Goal: Information Seeking & Learning: Learn about a topic

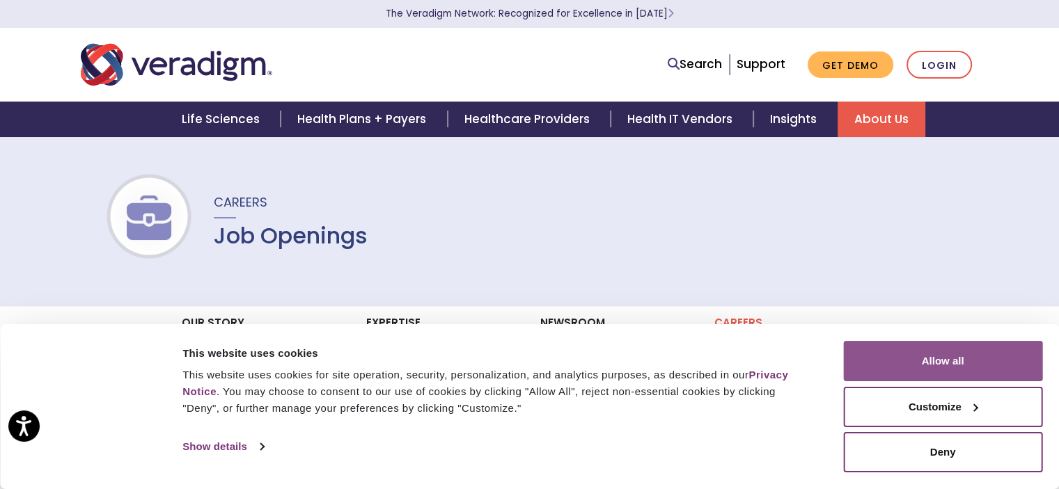
click at [1000, 363] on button "Allow all" at bounding box center [942, 361] width 199 height 40
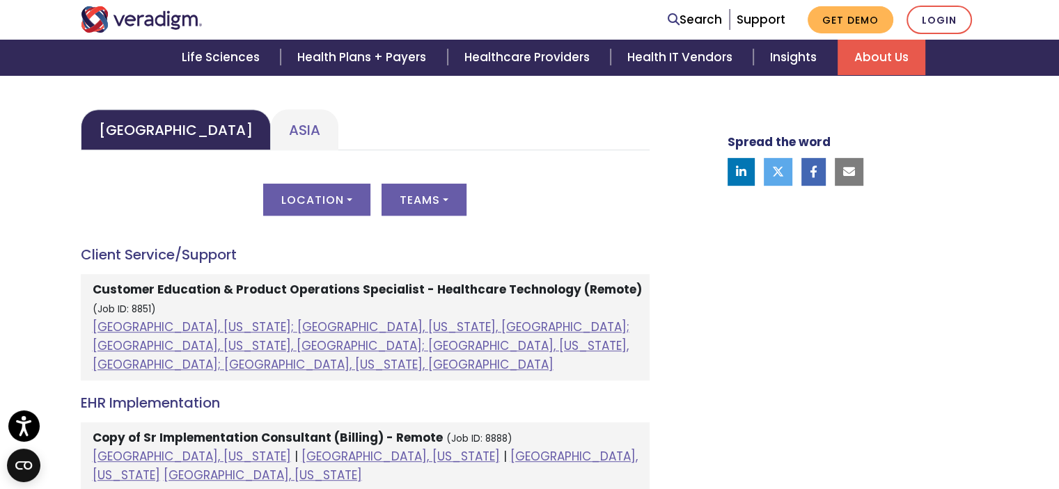
scroll to position [696, 0]
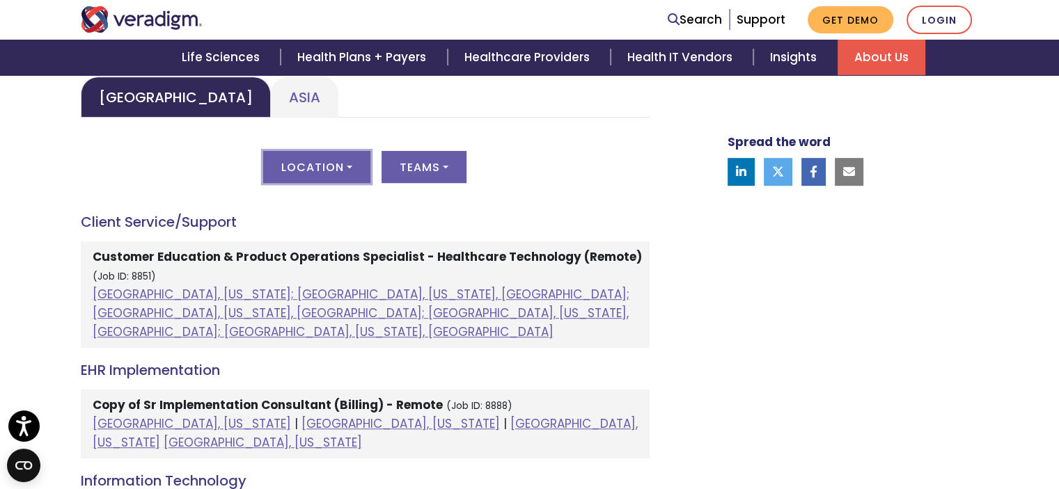
click at [312, 163] on button "Location" at bounding box center [316, 167] width 107 height 32
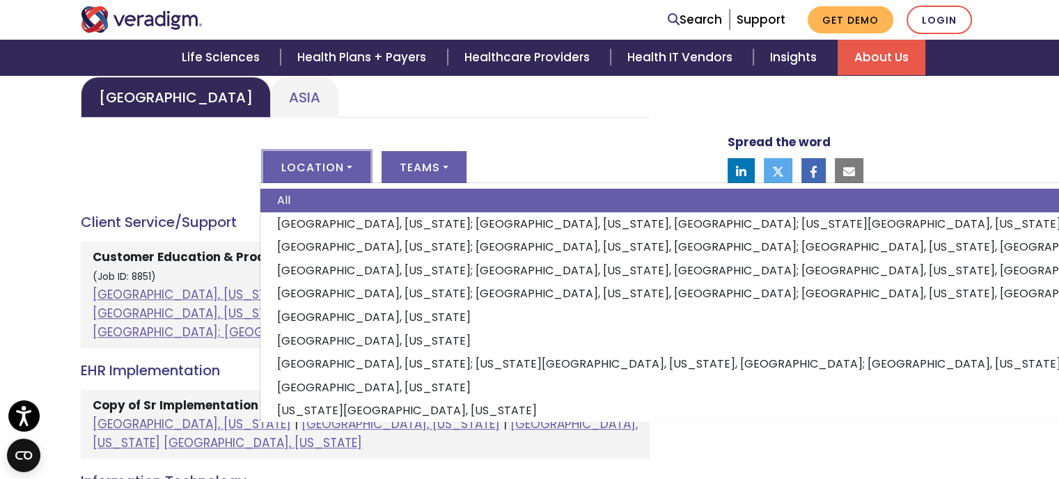
click at [312, 162] on button "Location" at bounding box center [316, 167] width 107 height 32
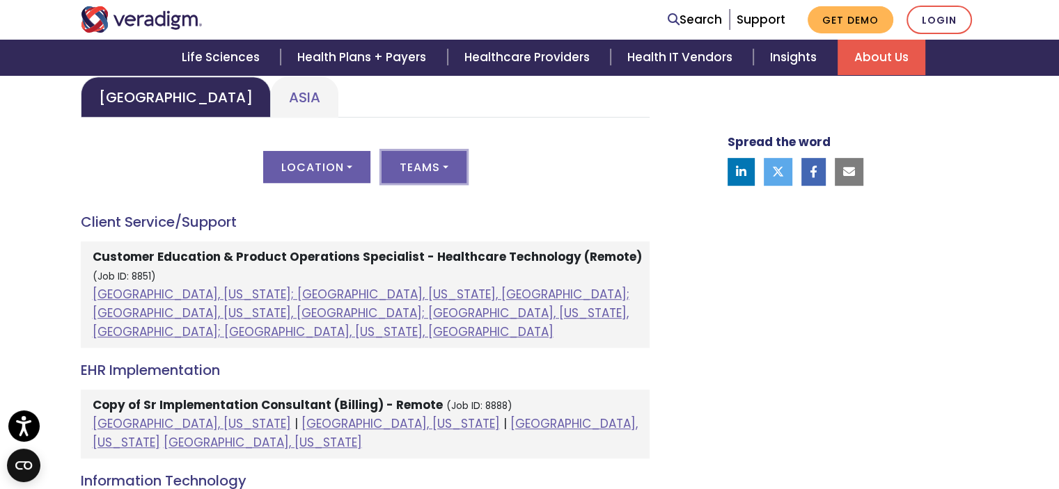
click at [438, 166] on button "Teams" at bounding box center [424, 167] width 85 height 32
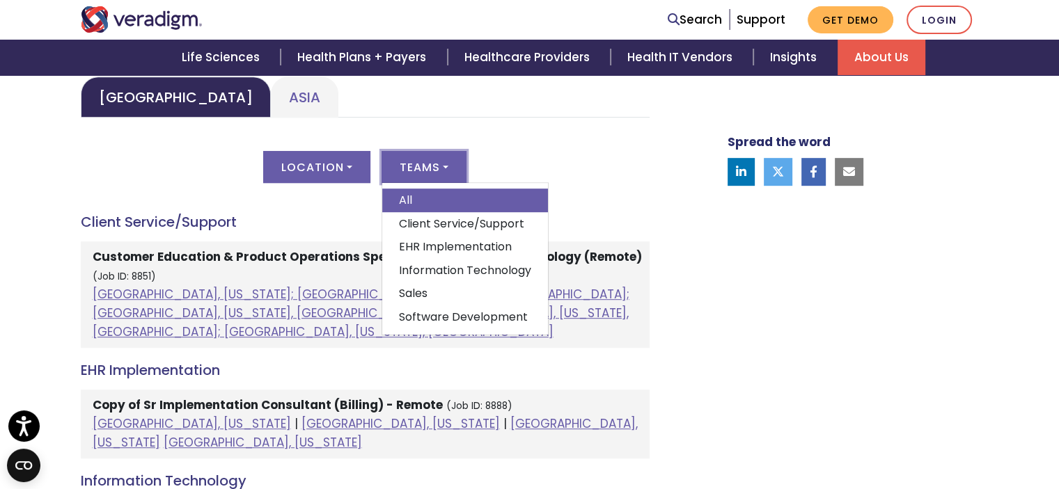
click at [438, 166] on button "Teams" at bounding box center [424, 167] width 85 height 32
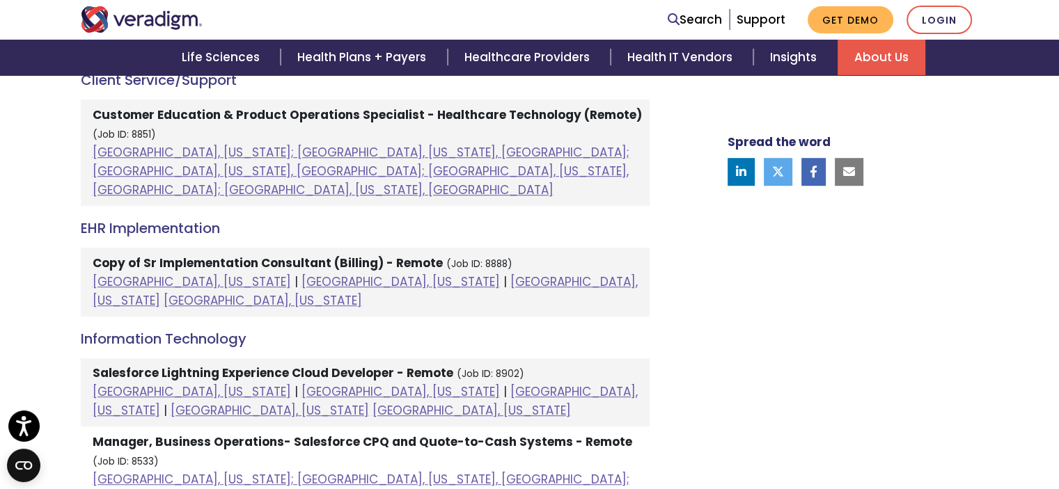
scroll to position [835, 0]
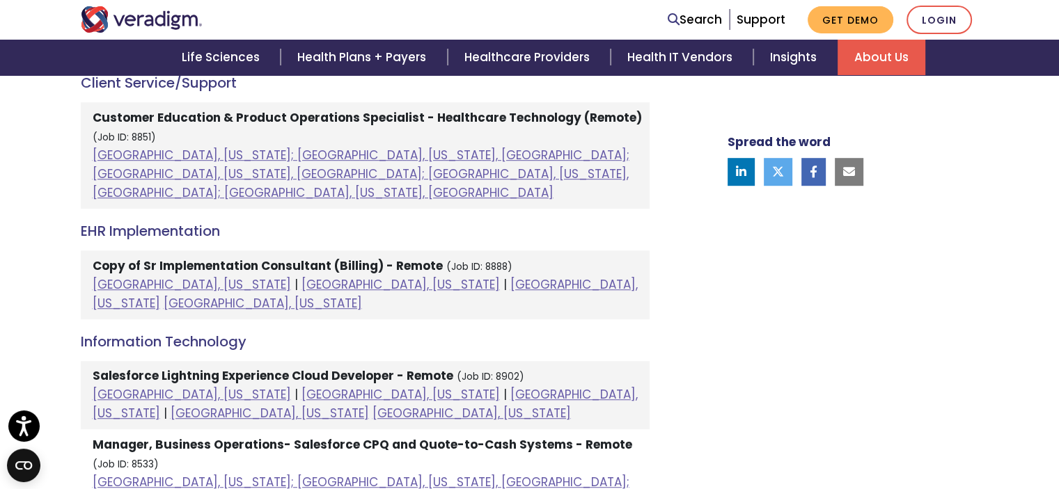
click at [559, 251] on li "Copy of Sr Implementation Consultant (Billing) - Remote (Job ID: 8888) Phoenix,…" at bounding box center [365, 285] width 569 height 69
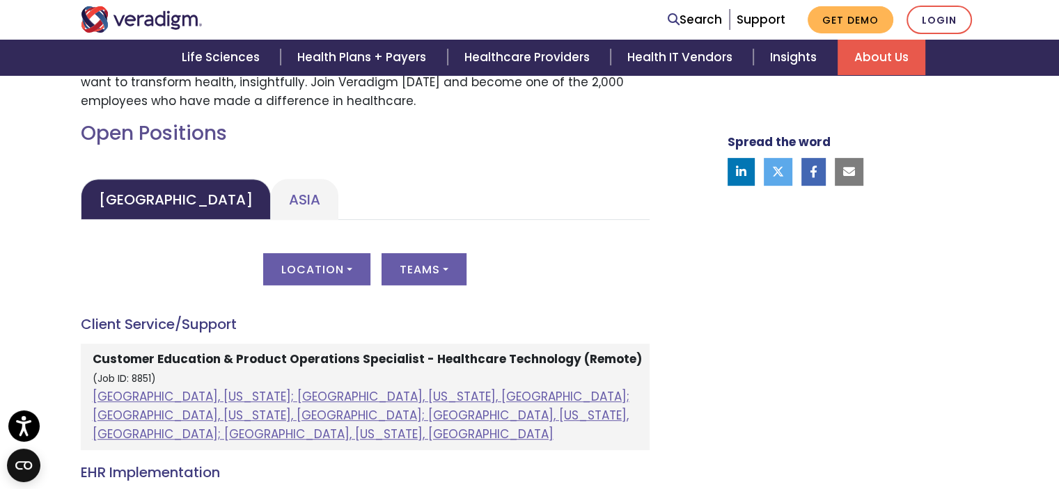
scroll to position [627, 0]
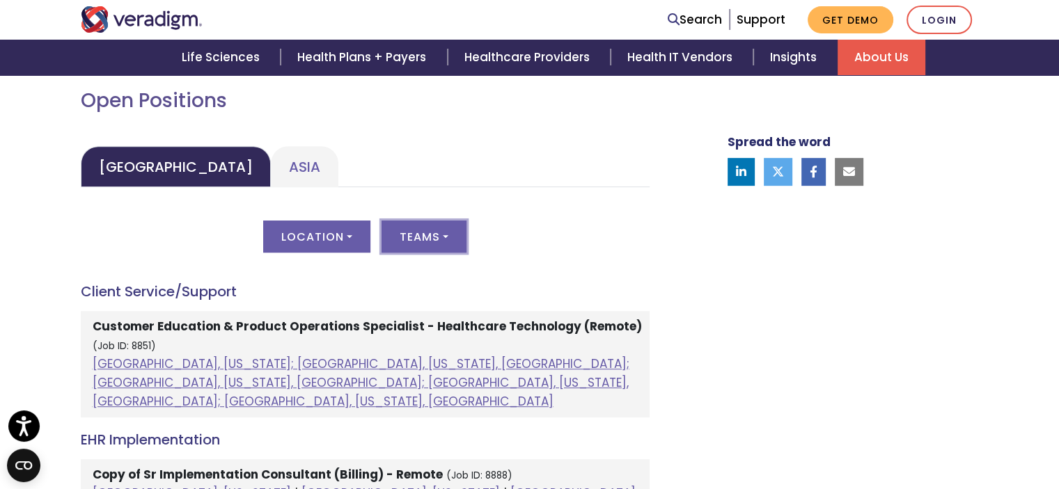
click at [439, 239] on button "Teams" at bounding box center [424, 237] width 85 height 32
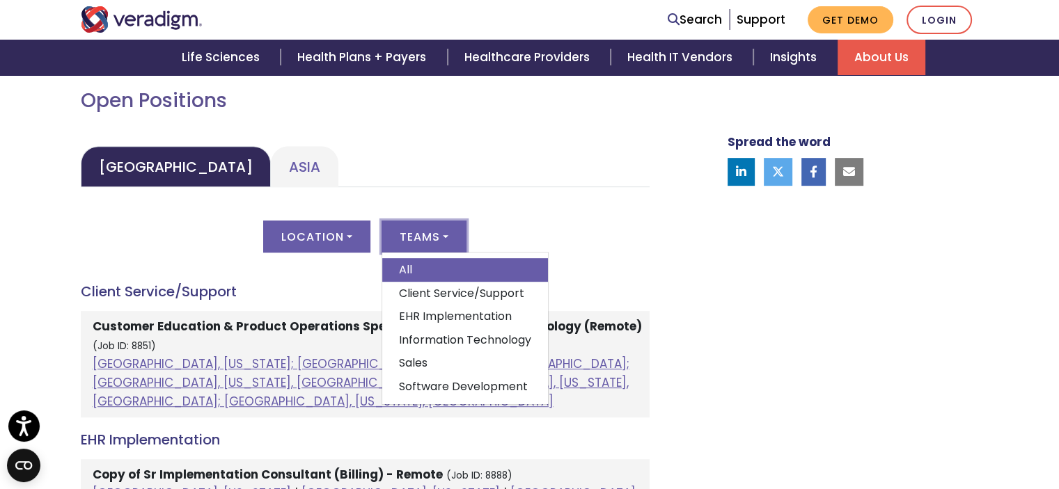
click at [437, 313] on link "EHR Implementation" at bounding box center [465, 317] width 166 height 24
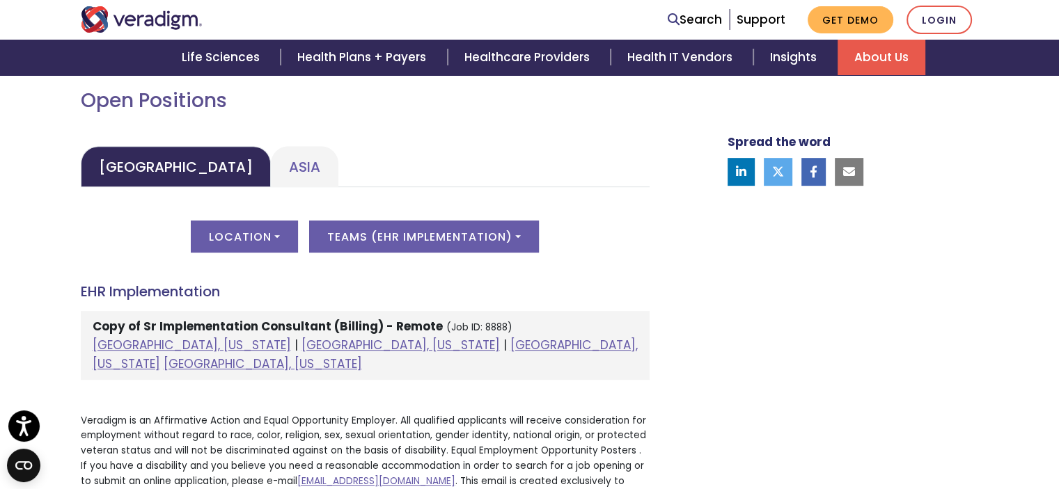
click at [259, 325] on strong "Copy of Sr Implementation Consultant (Billing) - Remote" at bounding box center [268, 326] width 350 height 17
click at [374, 247] on button "Teams ( EHR Implementation )" at bounding box center [424, 237] width 230 height 32
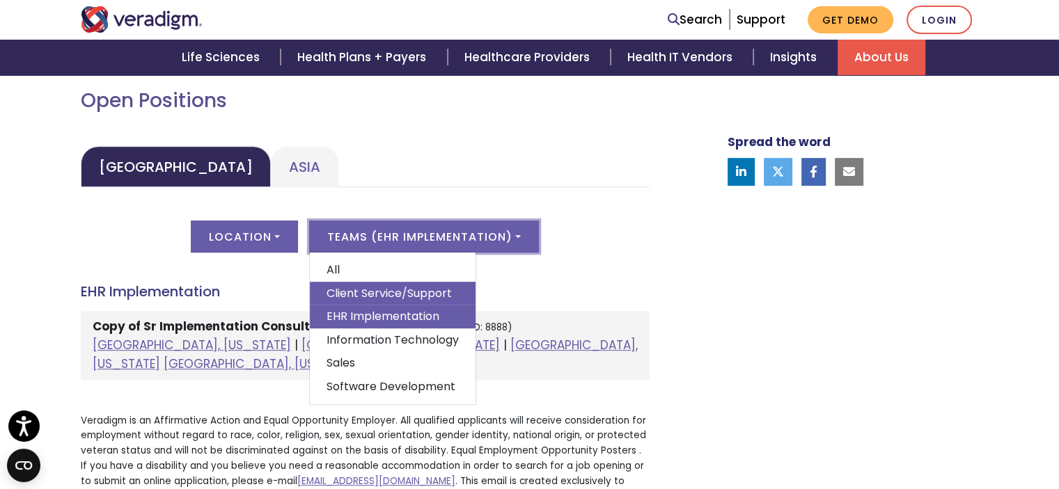
click at [373, 292] on link "Client Service/Support" at bounding box center [393, 294] width 166 height 24
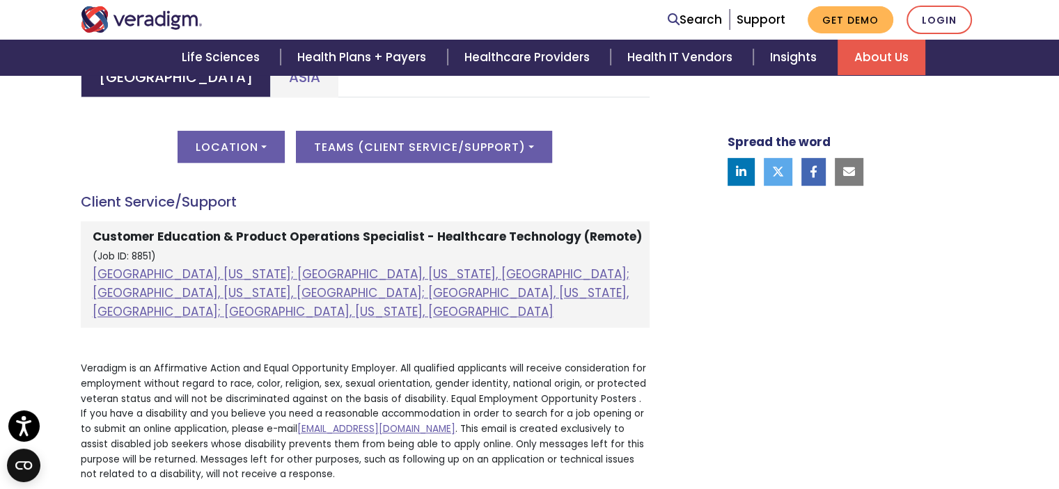
scroll to position [696, 0]
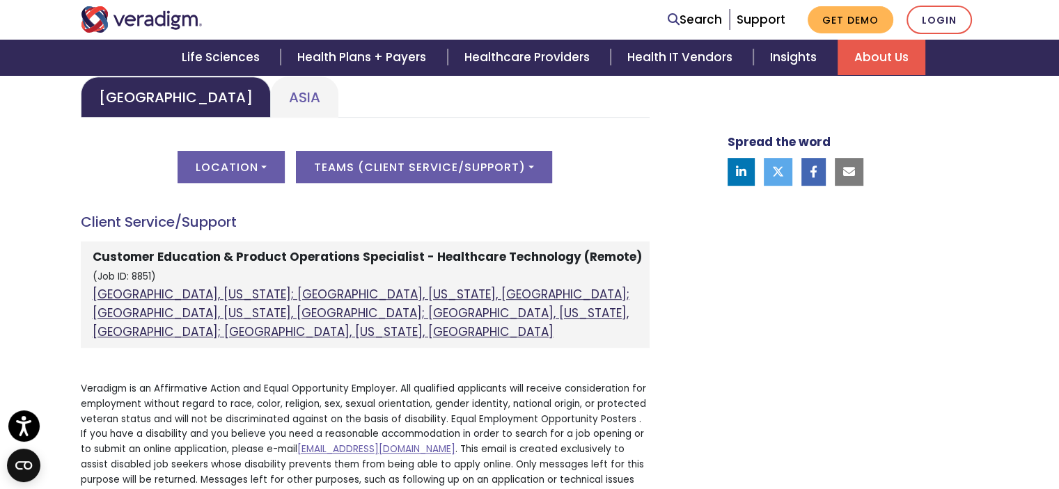
click at [109, 292] on link "Atlanta, Georgia; Orlando, Florida, United States; Phoenix, Arizona, United Sta…" at bounding box center [361, 313] width 537 height 54
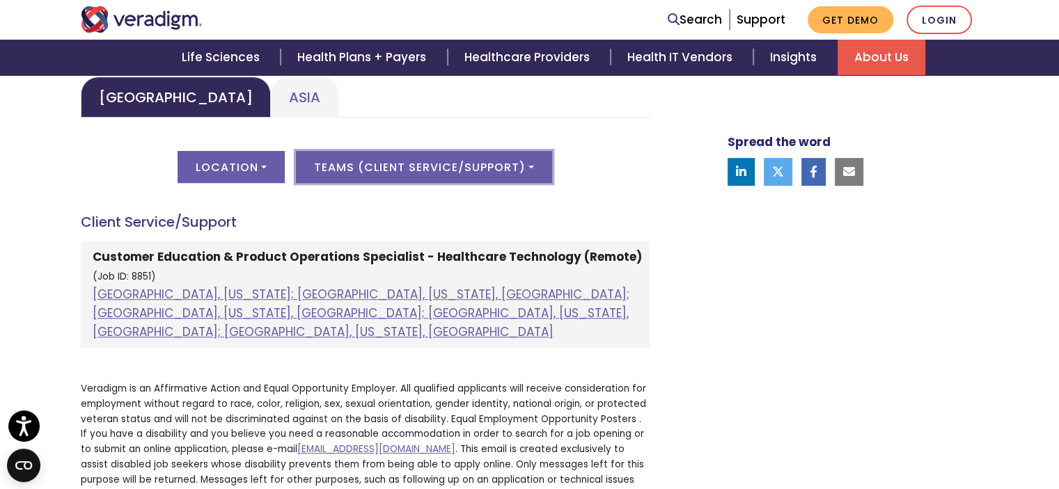
click at [432, 170] on button "Teams ( Client Service/Support )" at bounding box center [424, 167] width 256 height 32
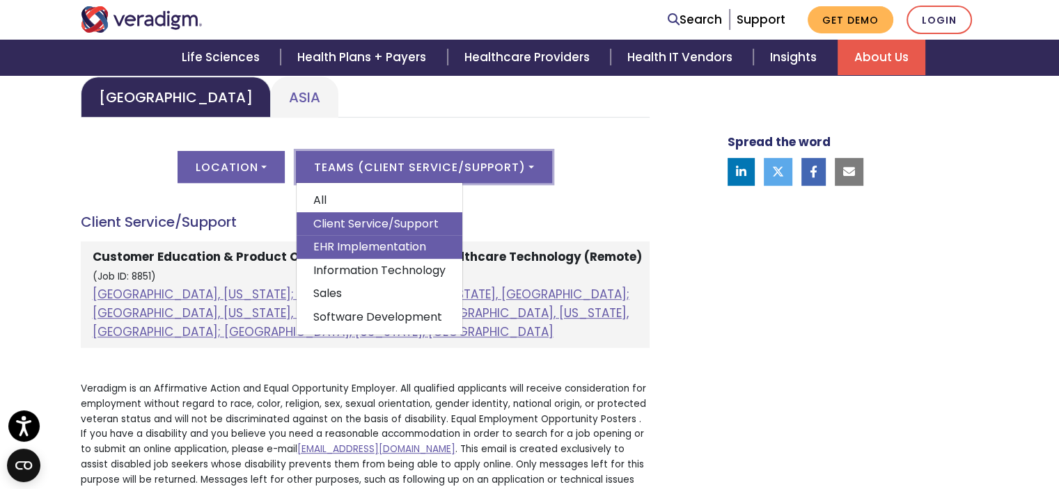
click at [386, 247] on link "EHR Implementation" at bounding box center [380, 247] width 166 height 24
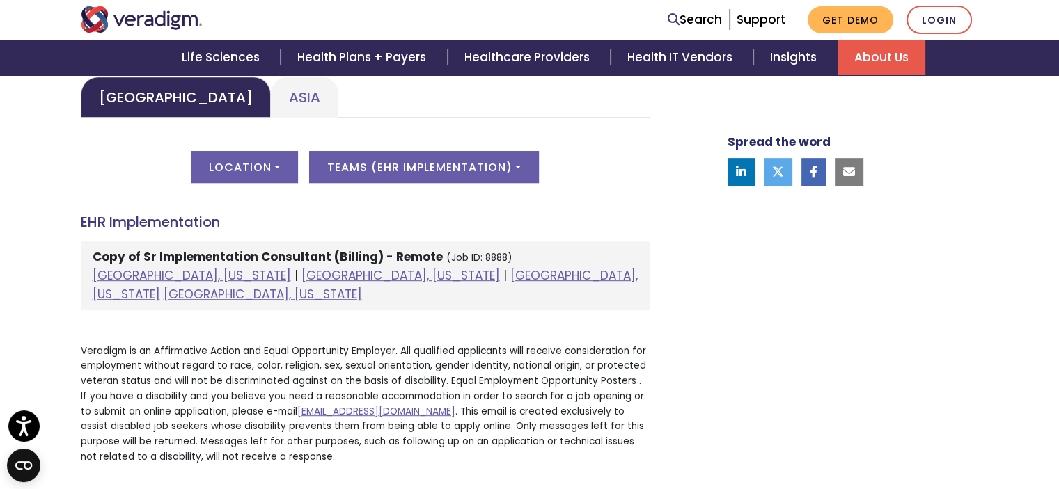
drag, startPoint x: 75, startPoint y: 273, endPoint x: 563, endPoint y: 269, distance: 487.4
click at [563, 269] on div "Open Positions United States Asia United States Location All Albuquerque, New M…" at bounding box center [365, 247] width 590 height 456
click at [362, 286] on link "Raleigh, North Carolina" at bounding box center [263, 294] width 198 height 17
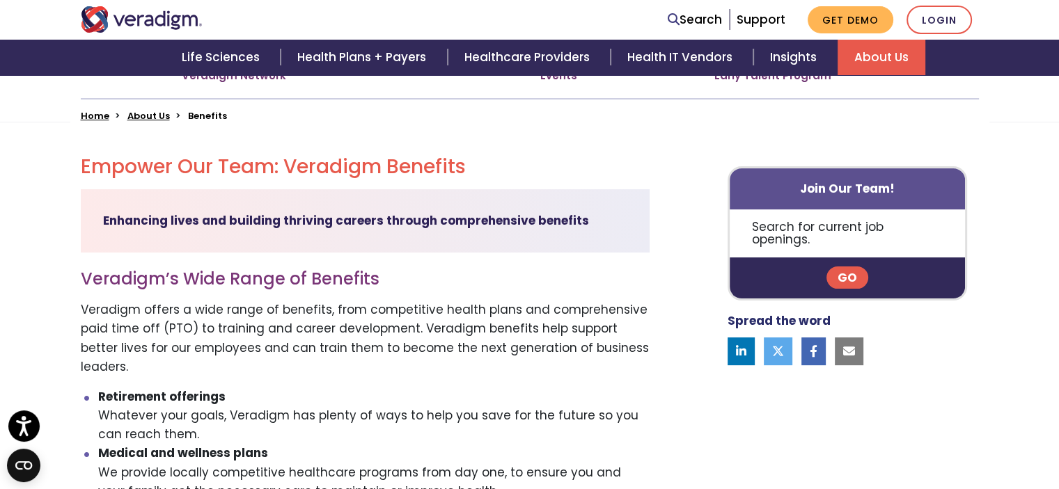
scroll to position [348, 0]
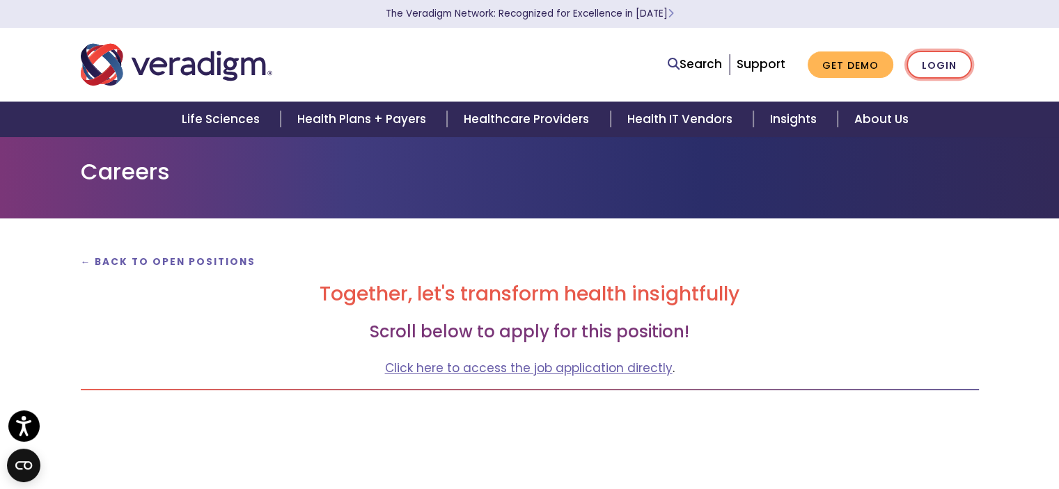
click at [950, 68] on link "Login" at bounding box center [939, 65] width 65 height 29
